Goal: Use online tool/utility: Utilize a website feature to perform a specific function

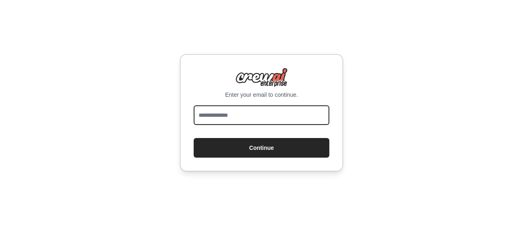
click at [265, 123] on input "email" at bounding box center [262, 115] width 136 height 20
type input "**********"
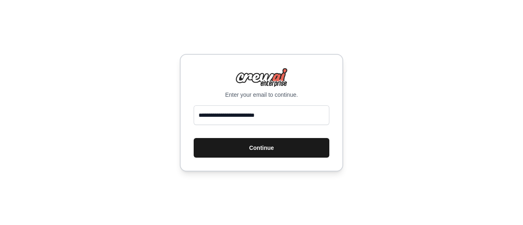
click at [256, 149] on button "Continue" at bounding box center [262, 148] width 136 height 20
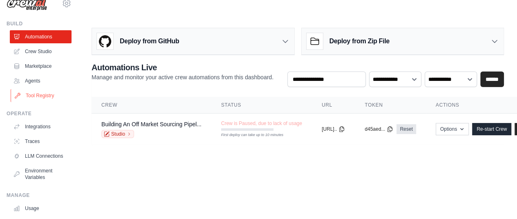
scroll to position [13, 0]
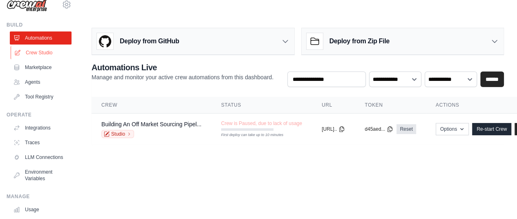
click at [41, 53] on link "Crew Studio" at bounding box center [42, 52] width 62 height 13
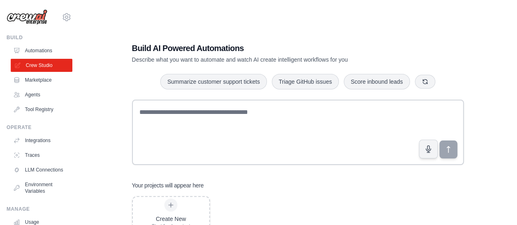
click at [54, 67] on link "Crew Studio" at bounding box center [42, 65] width 62 height 13
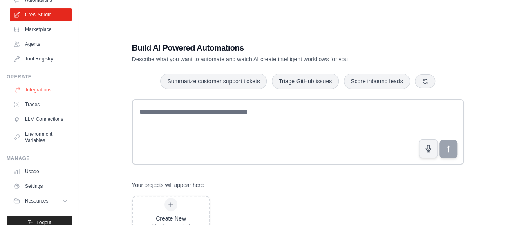
scroll to position [50, 0]
click at [37, 86] on link "Integrations" at bounding box center [42, 90] width 62 height 13
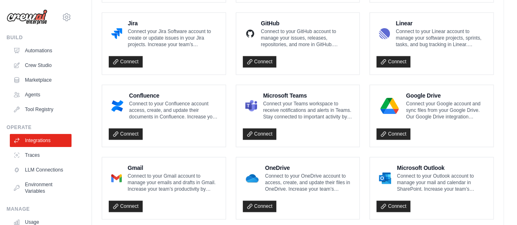
scroll to position [538, 0]
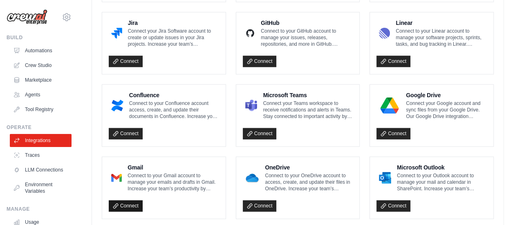
click at [122, 200] on link "Connect" at bounding box center [126, 205] width 34 height 11
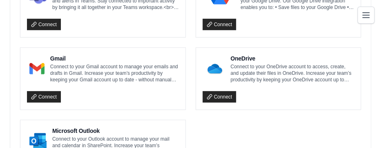
scroll to position [903, 0]
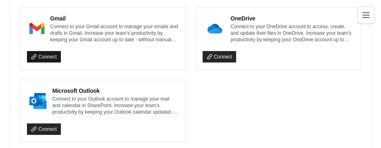
click at [35, 54] on icon at bounding box center [33, 56] width 4 height 4
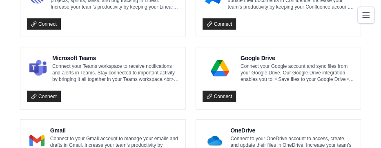
scroll to position [785, 0]
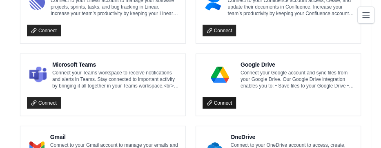
click at [230, 97] on link "Connect" at bounding box center [220, 102] width 34 height 11
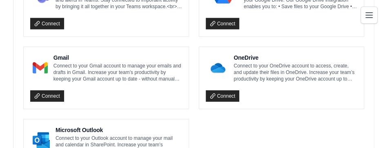
scroll to position [864, 0]
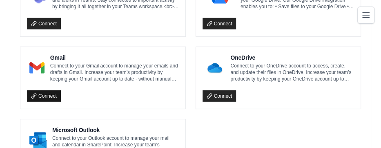
click at [45, 90] on link "Connect" at bounding box center [44, 95] width 34 height 11
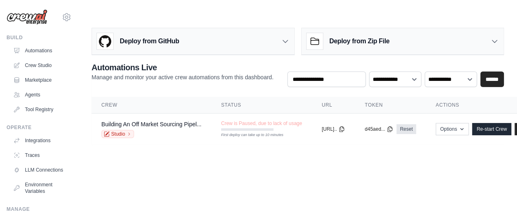
click at [40, 13] on img at bounding box center [27, 17] width 41 height 16
click at [24, 23] on img at bounding box center [27, 17] width 41 height 16
click at [27, 17] on img at bounding box center [27, 17] width 41 height 16
click at [42, 52] on link "Automations" at bounding box center [42, 50] width 62 height 13
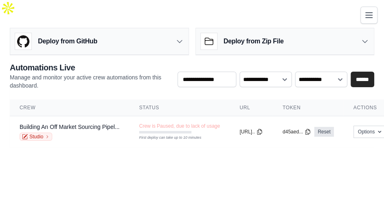
click at [181, 164] on body "nathan.b.hakakian@gmail.com Settings Build Automations Crew Studio" at bounding box center [192, 110] width 384 height 221
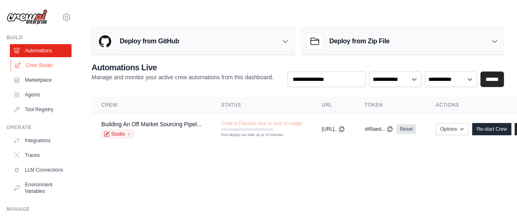
click at [52, 66] on link "Crew Studio" at bounding box center [42, 65] width 62 height 13
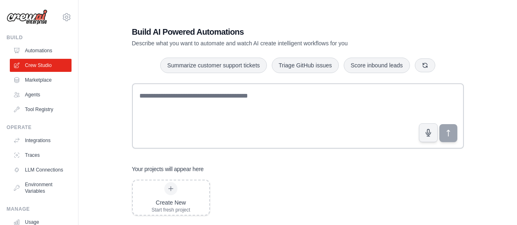
click at [220, 130] on textarea at bounding box center [298, 115] width 332 height 65
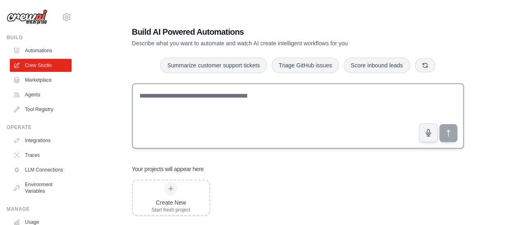
click at [223, 122] on textarea at bounding box center [298, 115] width 332 height 65
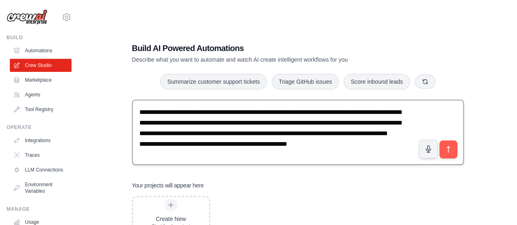
scroll to position [23, 0]
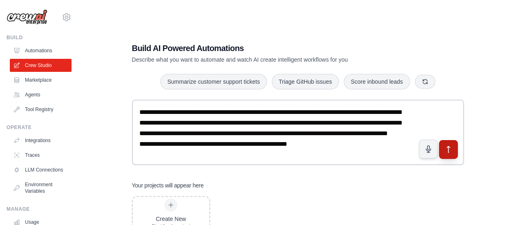
type textarea "**********"
click at [451, 145] on icon "submit" at bounding box center [447, 149] width 9 height 9
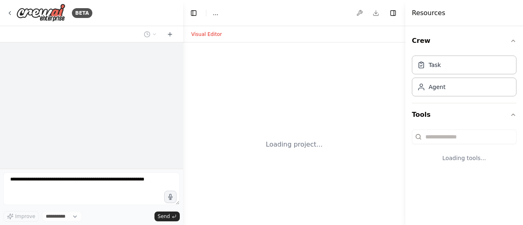
select select "****"
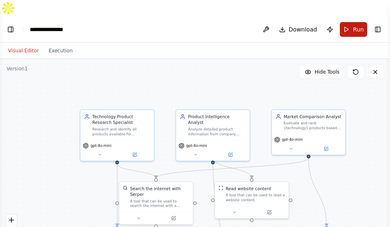
scroll to position [359, 0]
click at [352, 22] on button "Run" at bounding box center [353, 29] width 27 height 15
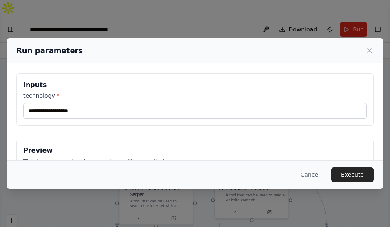
scroll to position [669, 0]
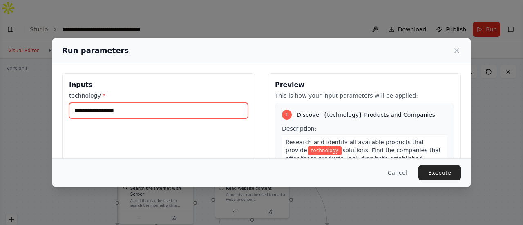
click at [174, 108] on input "technology *" at bounding box center [158, 111] width 179 height 16
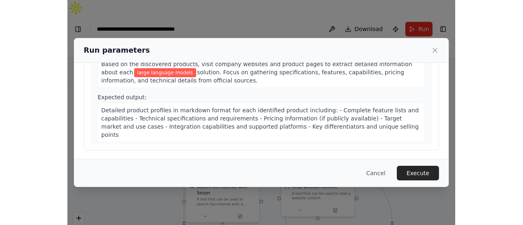
scroll to position [86, 0]
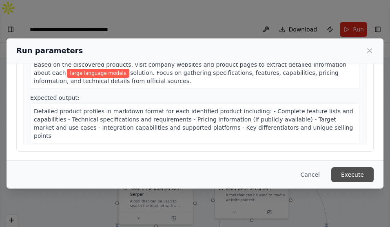
type input "**********"
click at [352, 172] on button "Execute" at bounding box center [353, 174] width 42 height 15
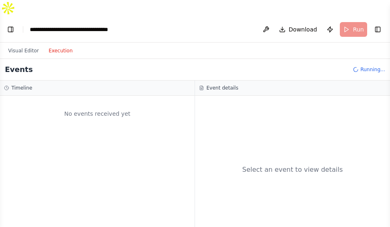
click at [56, 46] on button "Execution" at bounding box center [61, 51] width 34 height 10
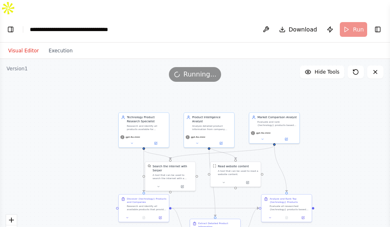
click at [19, 46] on button "Visual Editor" at bounding box center [23, 51] width 40 height 10
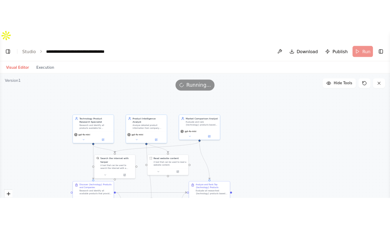
scroll to position [719, 0]
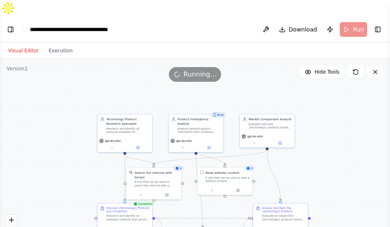
click at [336, 86] on div ".deletable-edge-delete-btn { width: 20px; height: 20px; border: 0px solid #ffff…" at bounding box center [195, 161] width 390 height 204
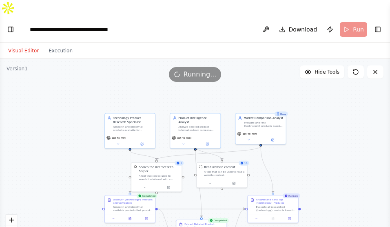
click at [323, 134] on div ".deletable-edge-delete-btn { width: 20px; height: 20px; border: 0px solid #ffff…" at bounding box center [195, 161] width 390 height 204
click at [321, 139] on div ".deletable-edge-delete-btn { width: 20px; height: 20px; border: 0px solid #ffff…" at bounding box center [195, 161] width 390 height 204
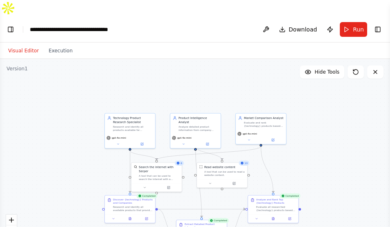
click at [360, 97] on div ".deletable-edge-delete-btn { width: 20px; height: 20px; border: 0px solid #ffff…" at bounding box center [195, 161] width 390 height 204
click at [359, 25] on span "Run" at bounding box center [358, 29] width 11 height 8
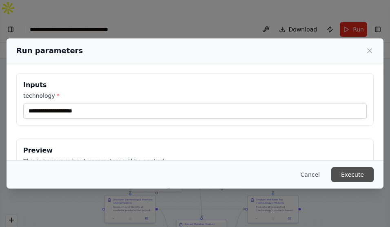
click at [361, 173] on button "Execute" at bounding box center [353, 174] width 42 height 15
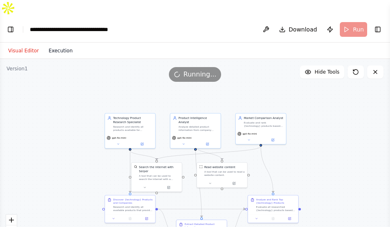
click at [60, 46] on button "Execution" at bounding box center [61, 51] width 34 height 10
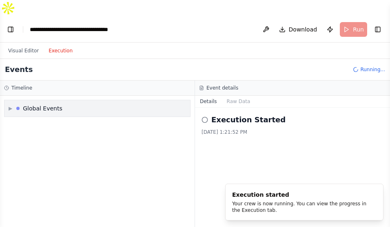
click at [56, 104] on div "Global Events" at bounding box center [43, 108] width 40 height 8
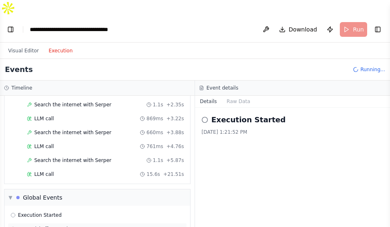
scroll to position [77, 0]
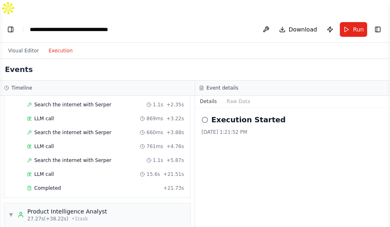
click at [61, 46] on button "Execution" at bounding box center [61, 51] width 34 height 10
click at [45, 185] on span "Completed" at bounding box center [47, 188] width 27 height 7
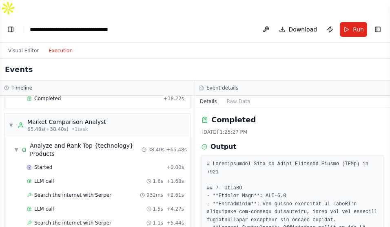
scroll to position [562, 0]
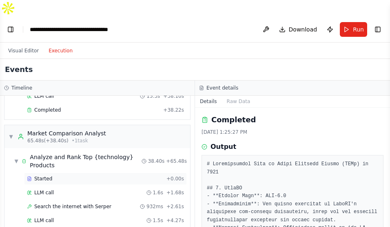
click at [66, 175] on div "Started" at bounding box center [95, 178] width 136 height 7
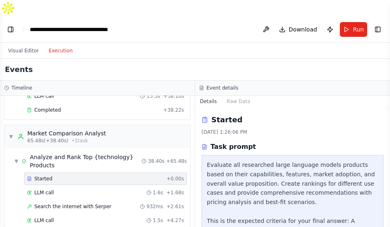
click at [321, 142] on div "Task prompt" at bounding box center [293, 147] width 182 height 10
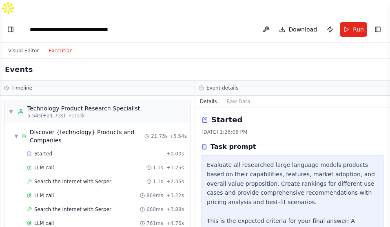
scroll to position [0, 0]
click at [12, 108] on span "▼" at bounding box center [11, 111] width 5 height 7
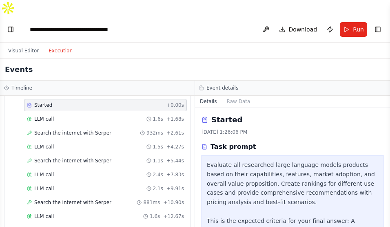
scroll to position [439, 0]
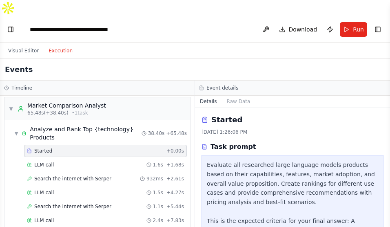
click at [62, 147] on div "Started" at bounding box center [95, 150] width 136 height 7
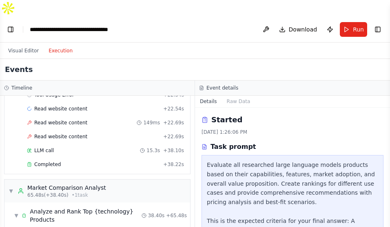
scroll to position [357, 0]
click at [12, 187] on span "▼" at bounding box center [11, 190] width 5 height 7
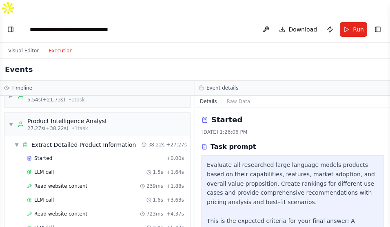
scroll to position [0, 0]
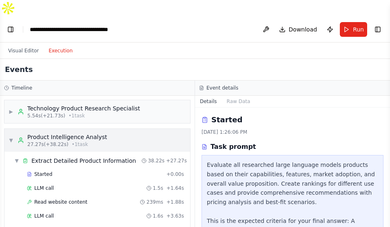
click at [13, 137] on span "▼" at bounding box center [11, 140] width 5 height 7
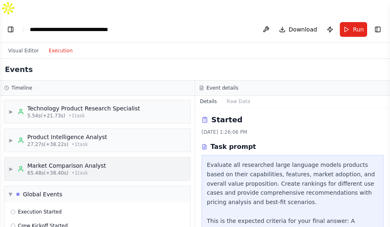
scroll to position [0, 0]
drag, startPoint x: 109, startPoint y: 134, endPoint x: -25, endPoint y: 125, distance: 135.0
click at [0, 125] on html "BETA I want to research all of the product available for a specific technology.…" at bounding box center [195, 121] width 390 height 243
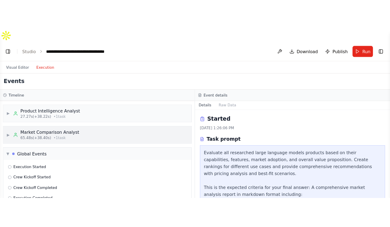
scroll to position [0, 0]
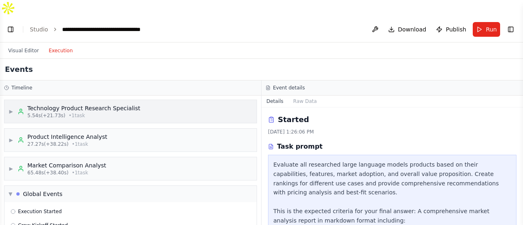
click at [130, 100] on div "▶ Technology Product Research Specialist 5.54s (+21.73s) • 1 task" at bounding box center [130, 111] width 252 height 23
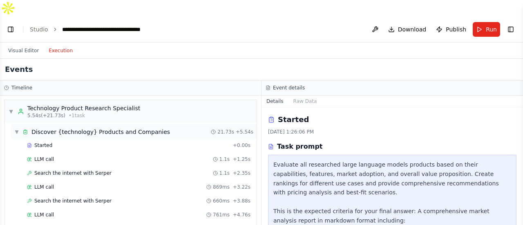
click at [129, 128] on div "Discover {technology} Products and Companies" at bounding box center [100, 132] width 138 height 8
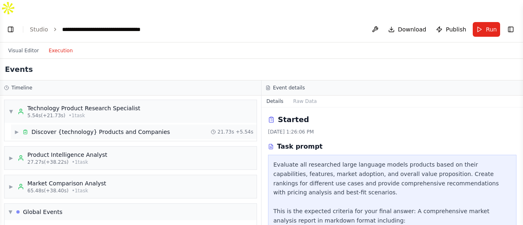
click at [129, 128] on div "Discover {technology} Products and Companies" at bounding box center [100, 132] width 138 height 8
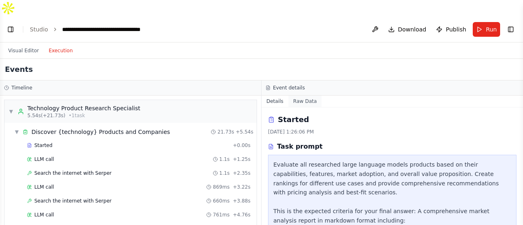
click at [303, 96] on button "Raw Data" at bounding box center [304, 101] width 33 height 11
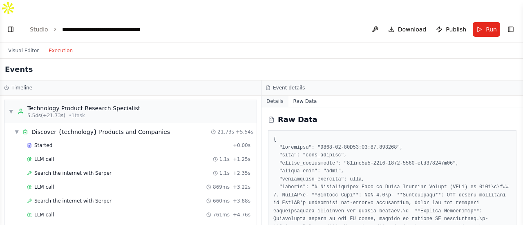
click at [277, 96] on button "Details" at bounding box center [274, 101] width 27 height 11
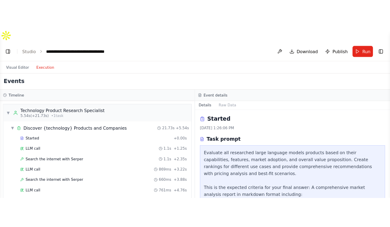
scroll to position [719, 0]
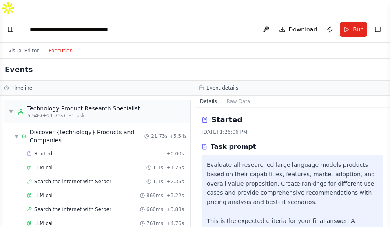
click at [304, 142] on div "Task prompt" at bounding box center [293, 147] width 182 height 10
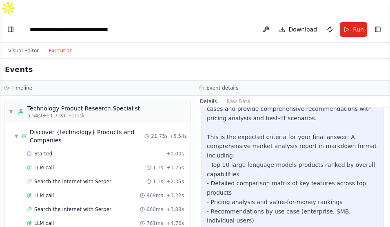
scroll to position [111, 0]
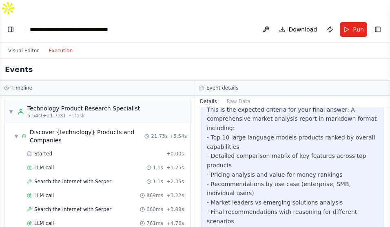
click at [336, 104] on div "Evaluate all researched large language models products based on their capabilit…" at bounding box center [293, 146] width 172 height 195
click at [93, 164] on div "LLM call 1.1s + 1.25s" at bounding box center [105, 167] width 157 height 7
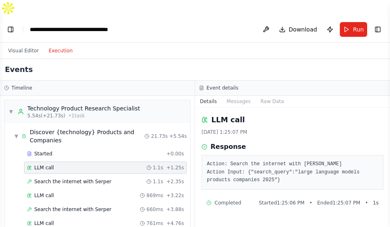
click at [341, 160] on pre "Action: Search the internet with Serper Action Input: {"search_query":"large la…" at bounding box center [293, 172] width 172 height 24
